Goal: Information Seeking & Learning: Learn about a topic

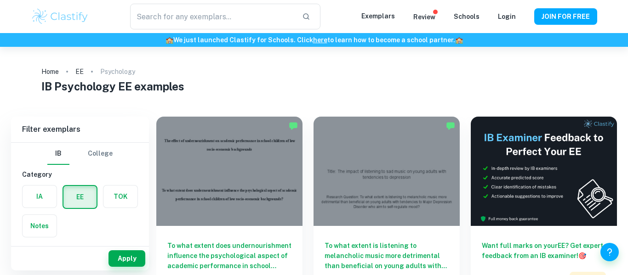
type input "Psychology"
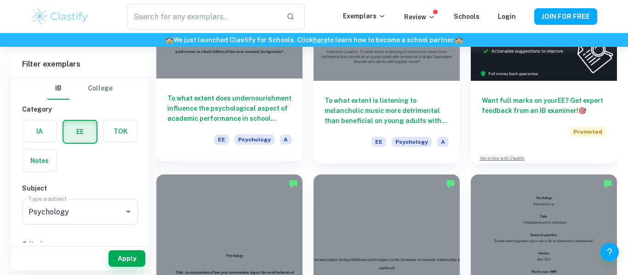
scroll to position [235, 0]
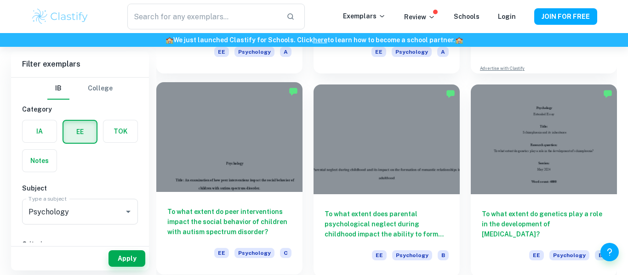
click at [234, 171] on div at bounding box center [229, 136] width 146 height 109
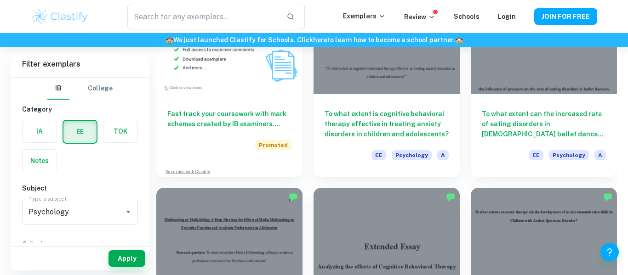
scroll to position [543, 0]
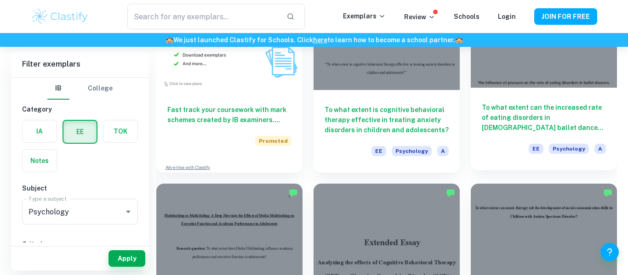
click at [557, 62] on div at bounding box center [544, 32] width 146 height 109
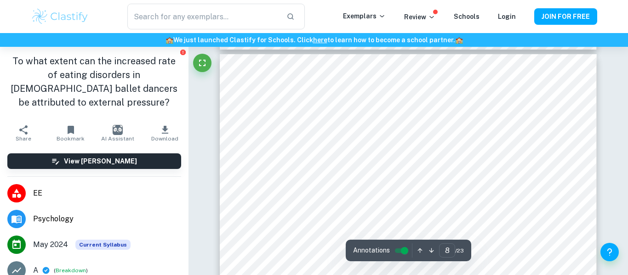
scroll to position [3887, 0]
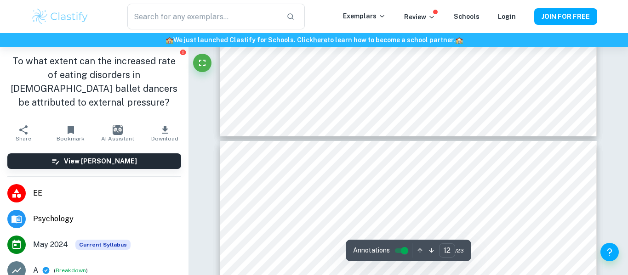
type input "13"
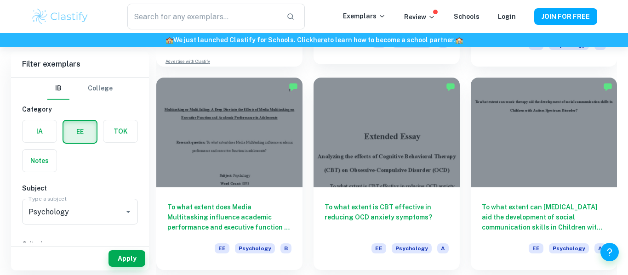
scroll to position [651, 0]
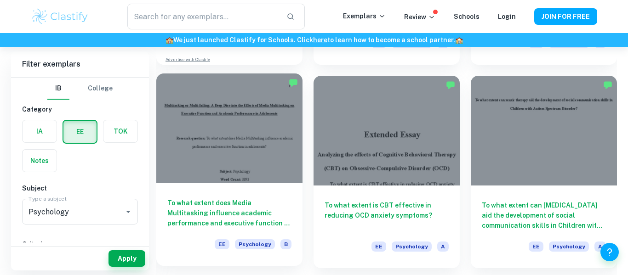
click at [248, 130] on div at bounding box center [229, 128] width 146 height 109
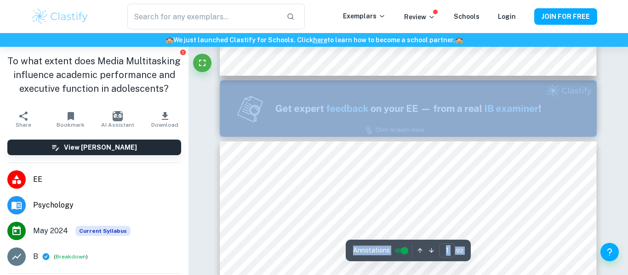
type input "2"
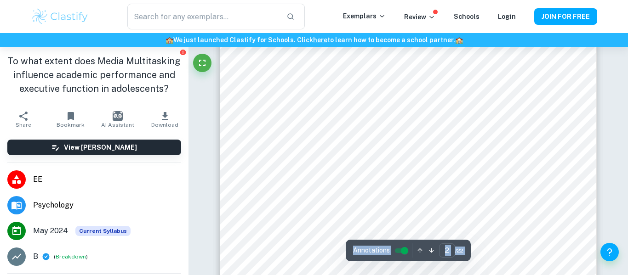
scroll to position [652, 0]
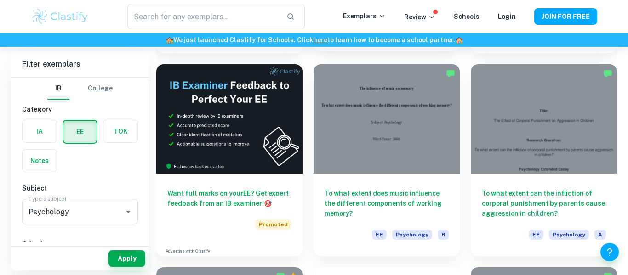
scroll to position [1275, 0]
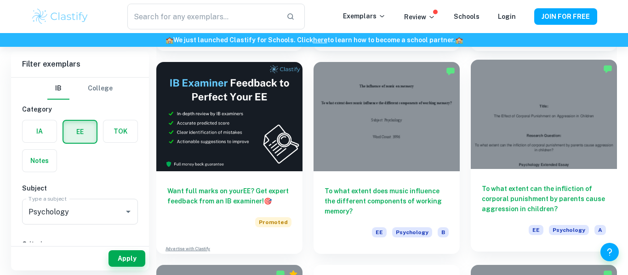
click at [555, 98] on div at bounding box center [544, 114] width 146 height 109
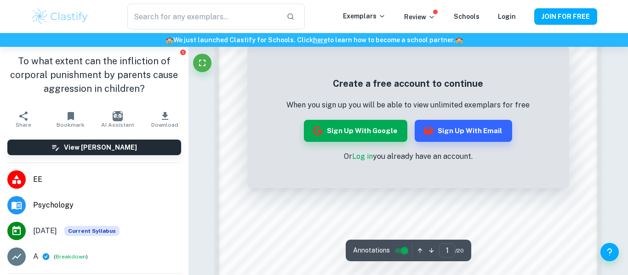
scroll to position [913, 0]
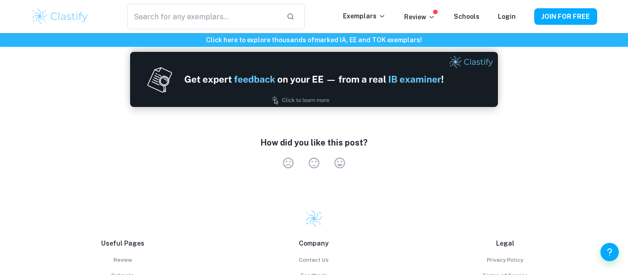
scroll to position [1821, 0]
